Goal: Transaction & Acquisition: Subscribe to service/newsletter

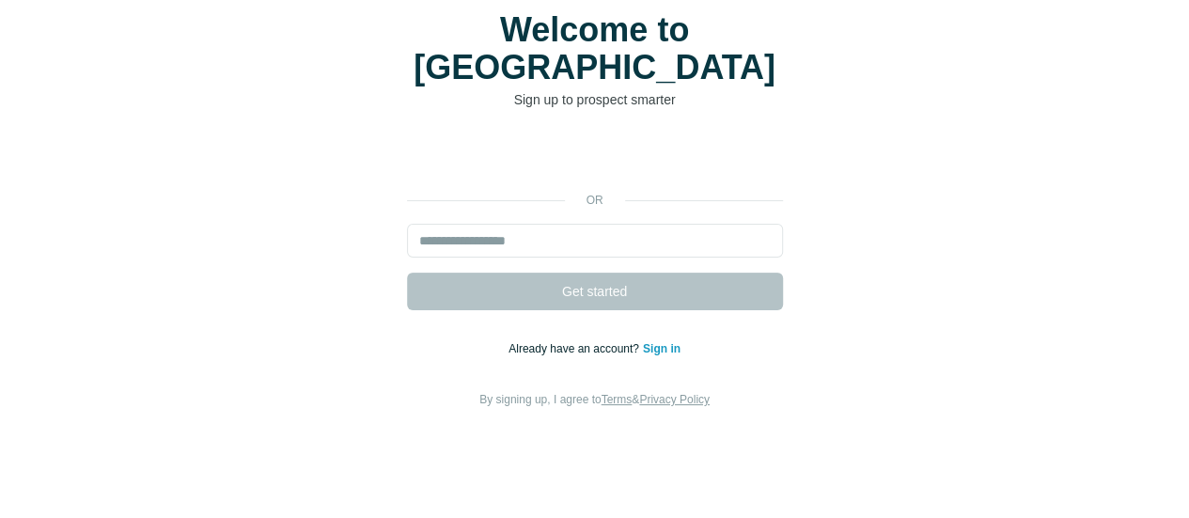
click at [1023, 148] on div "Welcome to Surfe Sign up to prospect smarter or Get started Already have an acc…" at bounding box center [594, 210] width 1189 height 654
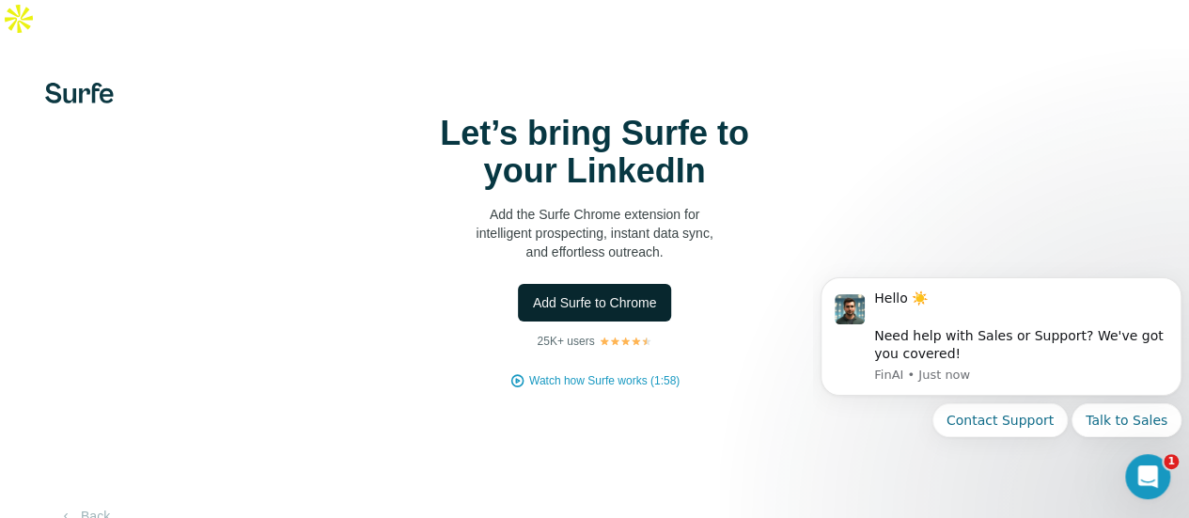
click at [533, 312] on span "Add Surfe to Chrome" at bounding box center [595, 302] width 124 height 19
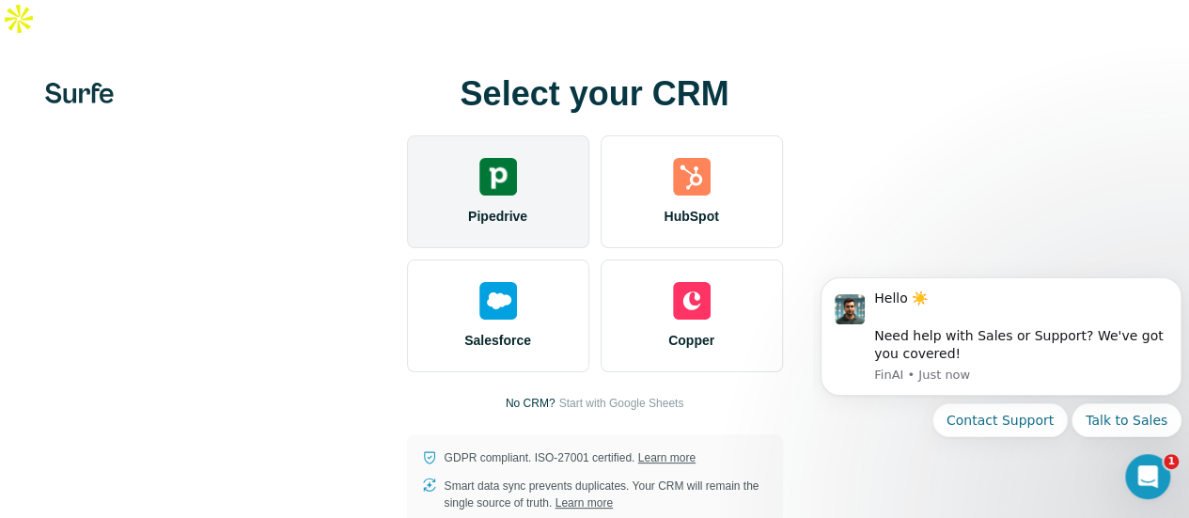
click at [407, 213] on div "Pipedrive" at bounding box center [498, 191] width 182 height 113
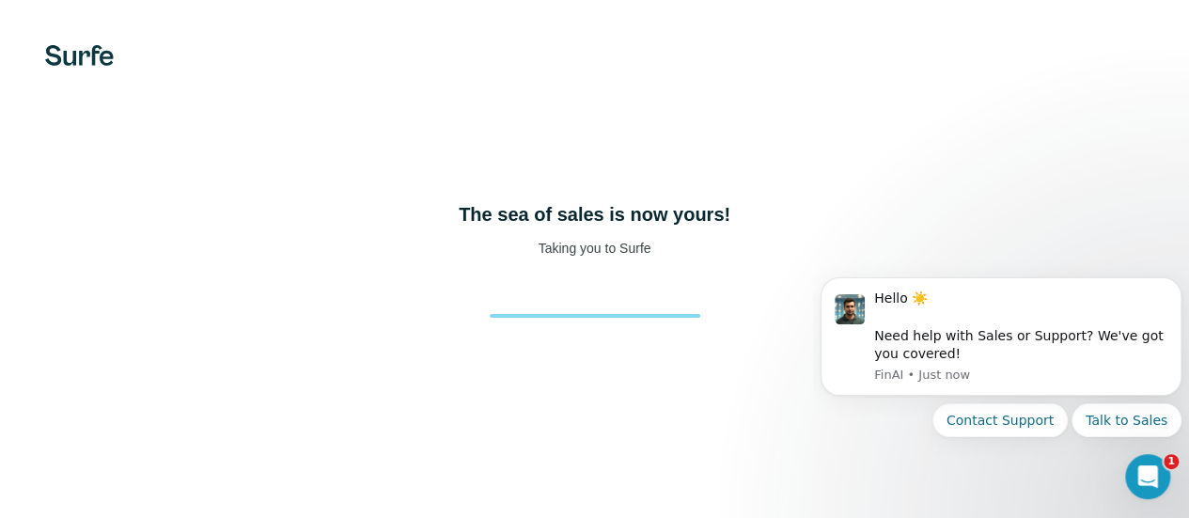
scroll to position [120, 0]
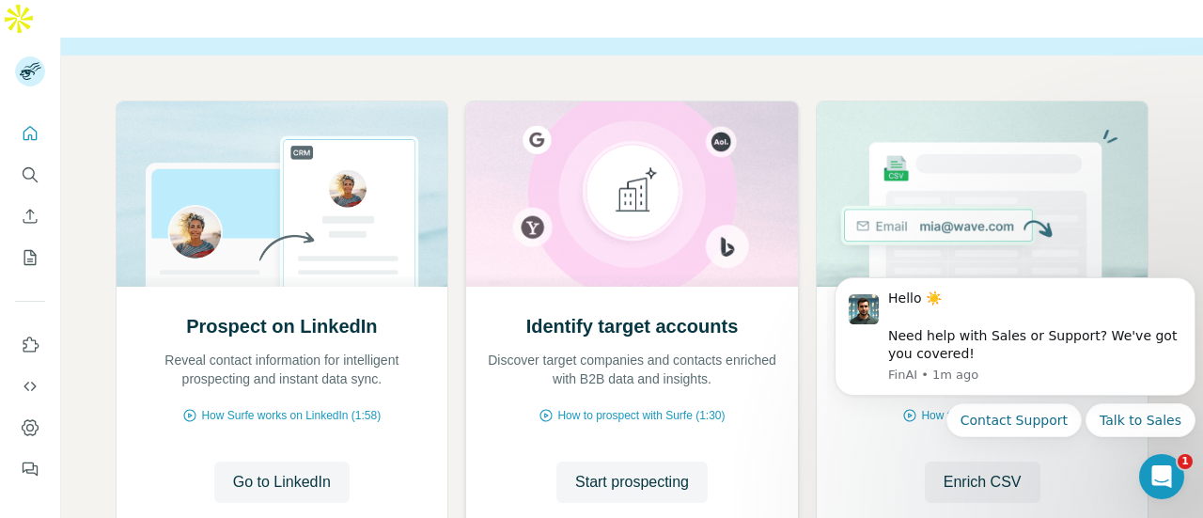
scroll to position [177, 0]
